Goal: Task Accomplishment & Management: Use online tool/utility

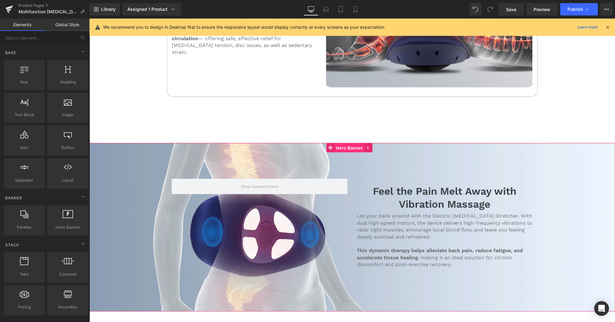
click at [345, 143] on span "Hero Banner" at bounding box center [350, 147] width 30 height 9
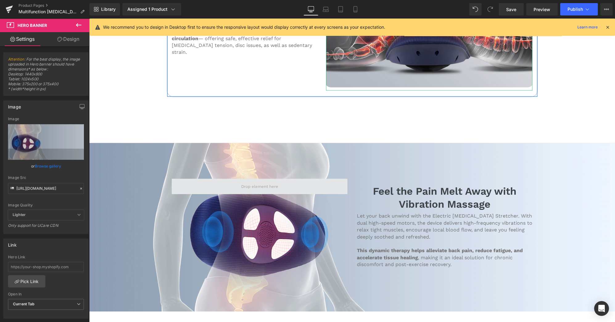
scroll to position [1181, 0]
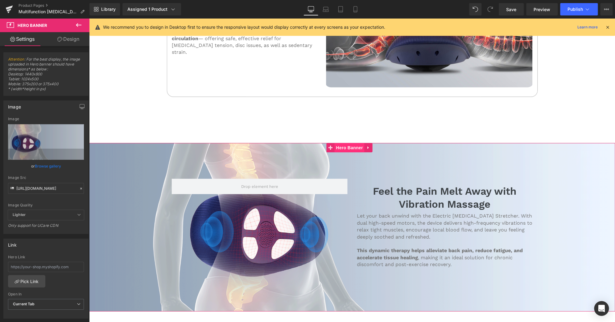
click at [342, 143] on span "Hero Banner" at bounding box center [350, 147] width 30 height 9
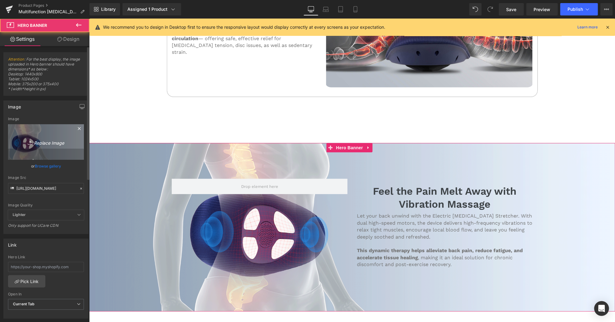
click at [52, 143] on icon "Replace Image" at bounding box center [45, 142] width 49 height 8
type input "C:\fakepath\LIEDOWN-1.gif"
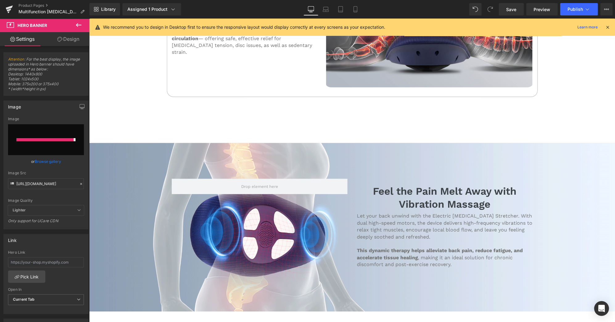
type input "[URL][DOMAIN_NAME]"
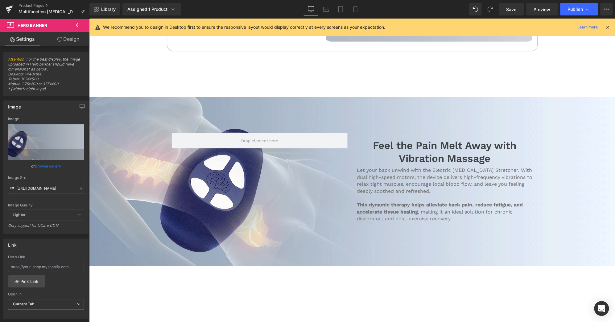
scroll to position [1227, 0]
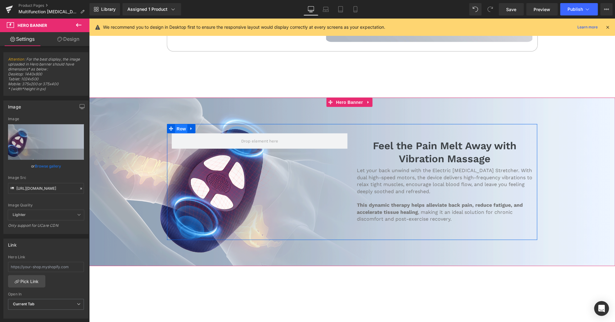
click at [182, 124] on span "Row" at bounding box center [181, 128] width 12 height 9
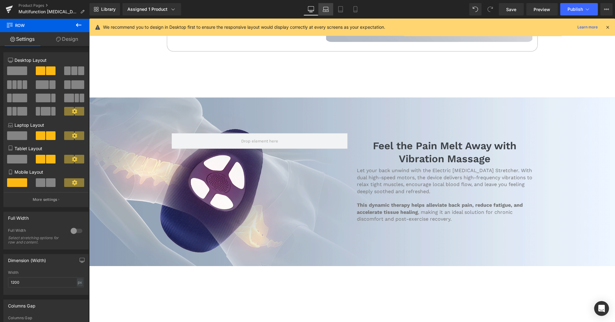
click at [321, 4] on link "Laptop" at bounding box center [326, 9] width 15 height 12
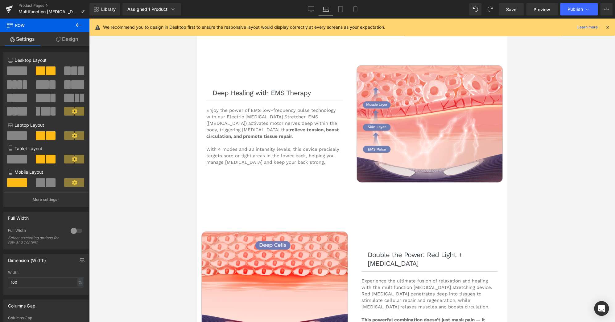
scroll to position [985, 0]
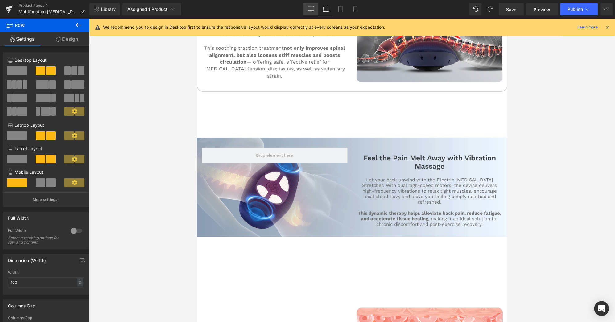
click at [311, 12] on icon at bounding box center [311, 12] width 3 height 0
type input "1200"
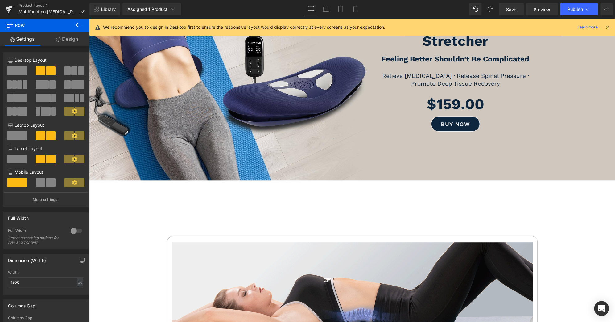
scroll to position [91, 0]
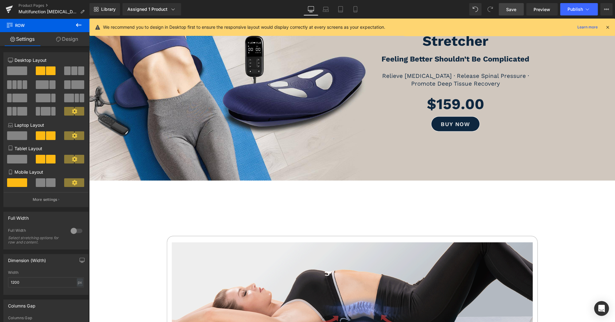
click at [504, 7] on link "Save" at bounding box center [511, 9] width 25 height 12
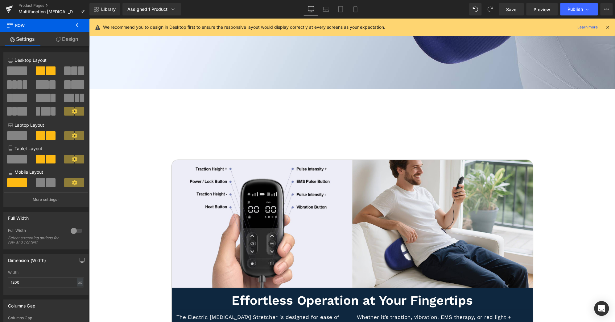
scroll to position [1835, 0]
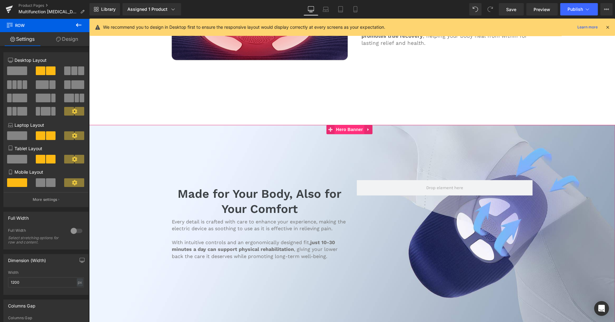
click at [350, 125] on span "Hero Banner" at bounding box center [350, 129] width 30 height 9
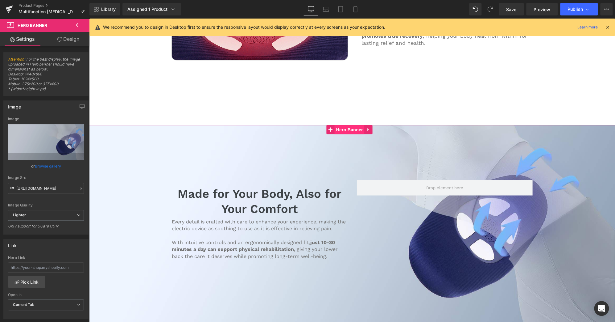
click at [347, 125] on span "Hero Banner" at bounding box center [350, 129] width 30 height 9
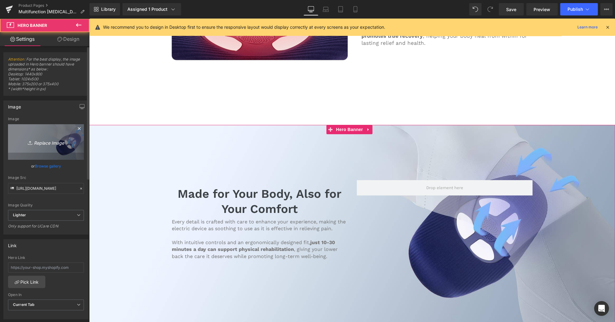
click at [55, 143] on icon "Replace Image" at bounding box center [45, 142] width 49 height 8
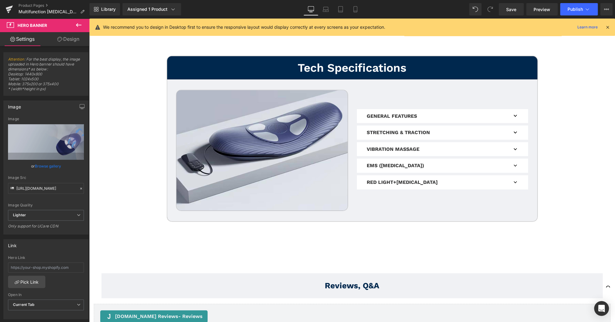
scroll to position [3130, 0]
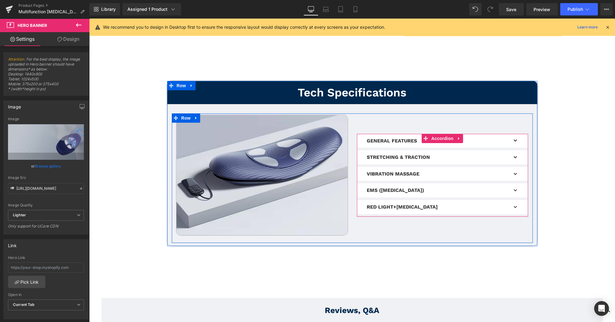
click at [511, 183] on button "button" at bounding box center [516, 190] width 12 height 14
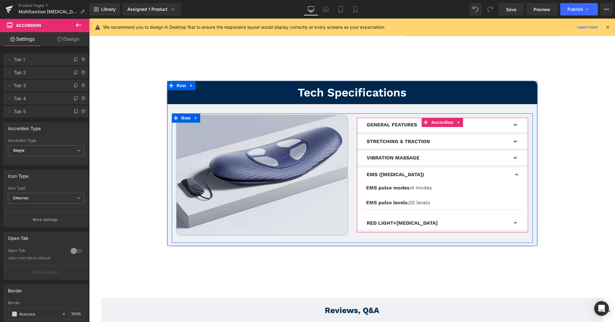
click at [516, 177] on span "button" at bounding box center [516, 177] width 0 height 0
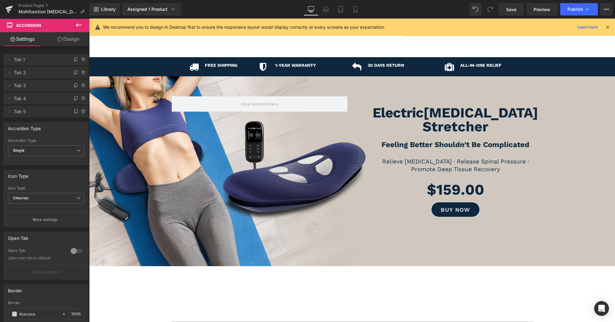
scroll to position [23, 0]
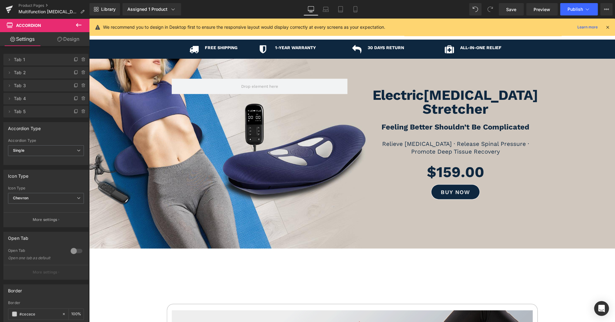
drag, startPoint x: 613, startPoint y: 158, endPoint x: 697, endPoint y: 51, distance: 136.9
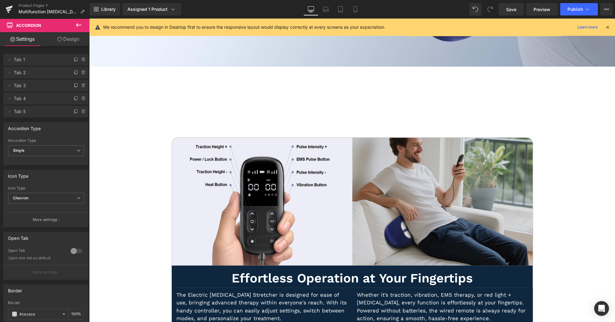
scroll to position [2090, 0]
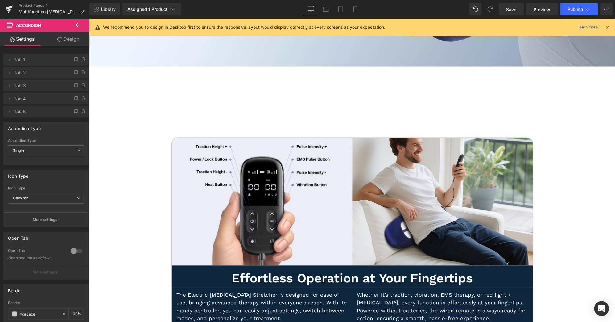
click at [353, 3] on div "Library Assigned 1 Product Product Preview Electric [MEDICAL_DATA] Stretcher Ma…" at bounding box center [353, 9] width 526 height 19
click at [356, 6] on icon at bounding box center [355, 9] width 3 height 6
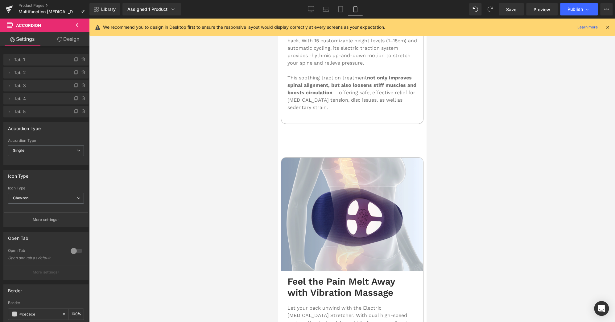
scroll to position [1454, 0]
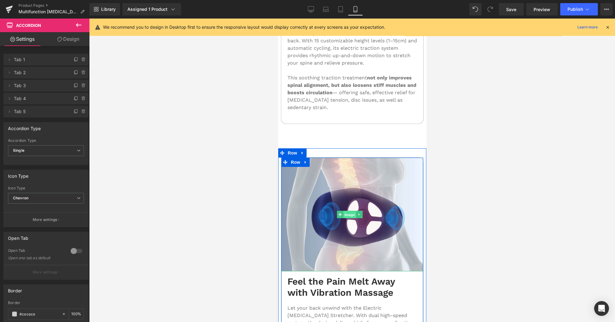
click at [352, 210] on span "Image" at bounding box center [349, 213] width 13 height 7
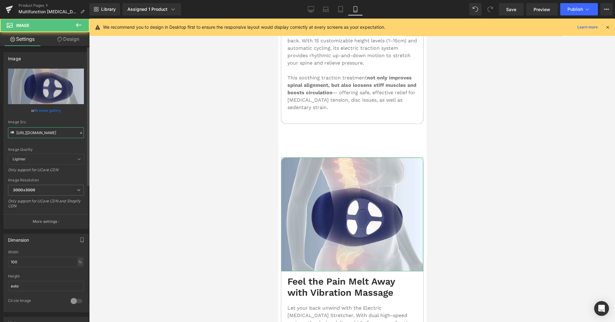
click at [62, 132] on input "[URL][DOMAIN_NAME]" at bounding box center [46, 132] width 76 height 11
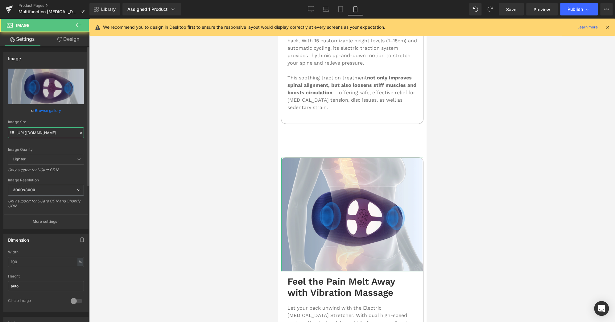
click at [62, 132] on input "[URL][DOMAIN_NAME]" at bounding box center [46, 132] width 76 height 11
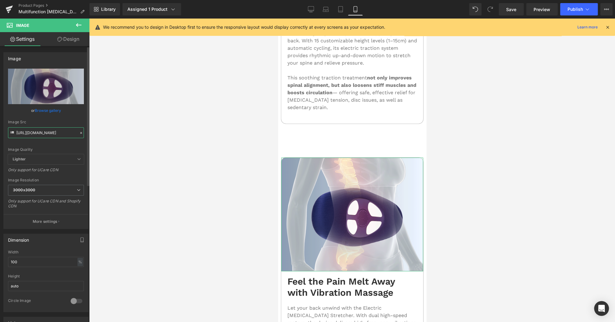
click at [65, 134] on input "[URL][DOMAIN_NAME]" at bounding box center [46, 132] width 76 height 11
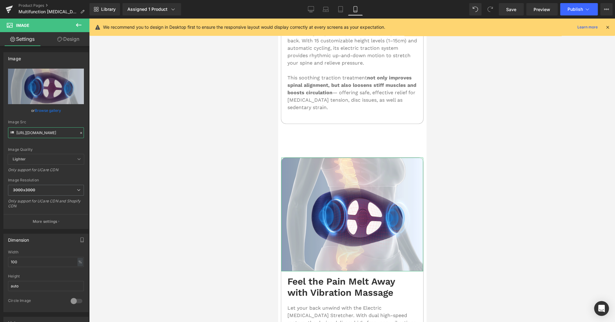
scroll to position [0, 94]
drag, startPoint x: 65, startPoint y: 133, endPoint x: 145, endPoint y: 135, distance: 79.7
click at [145, 135] on div "Image You are previewing how the will restyle your page. You can not edit Eleme…" at bounding box center [307, 166] width 615 height 332
click at [56, 131] on input "[URL][DOMAIN_NAME]" at bounding box center [46, 132] width 76 height 11
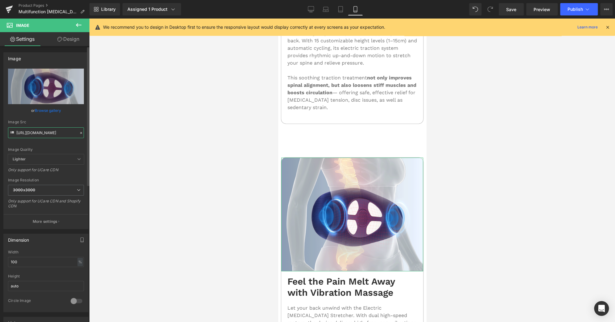
click at [56, 131] on input "[URL][DOMAIN_NAME]" at bounding box center [46, 132] width 76 height 11
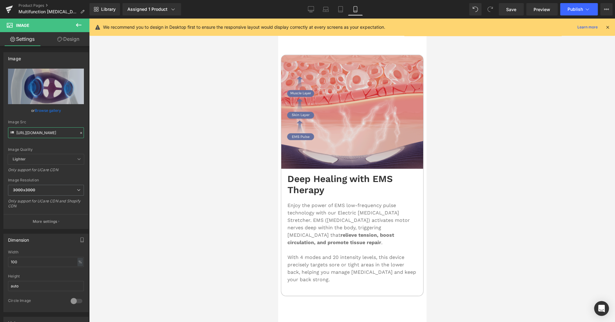
scroll to position [1818, 0]
